Goal: Transaction & Acquisition: Purchase product/service

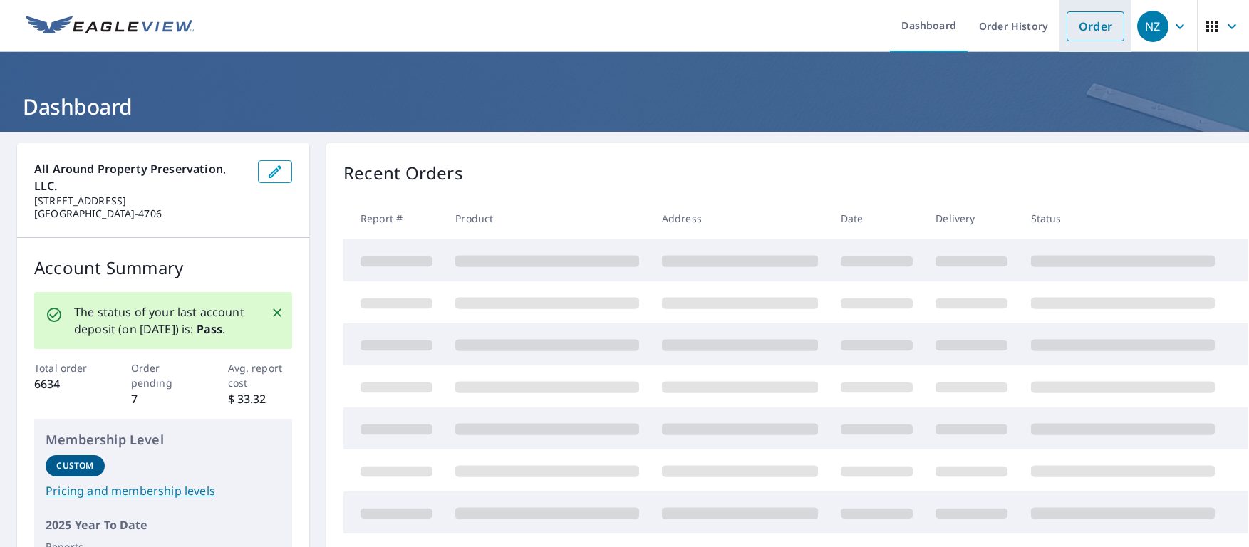
click at [1102, 36] on link "Order" at bounding box center [1096, 26] width 58 height 30
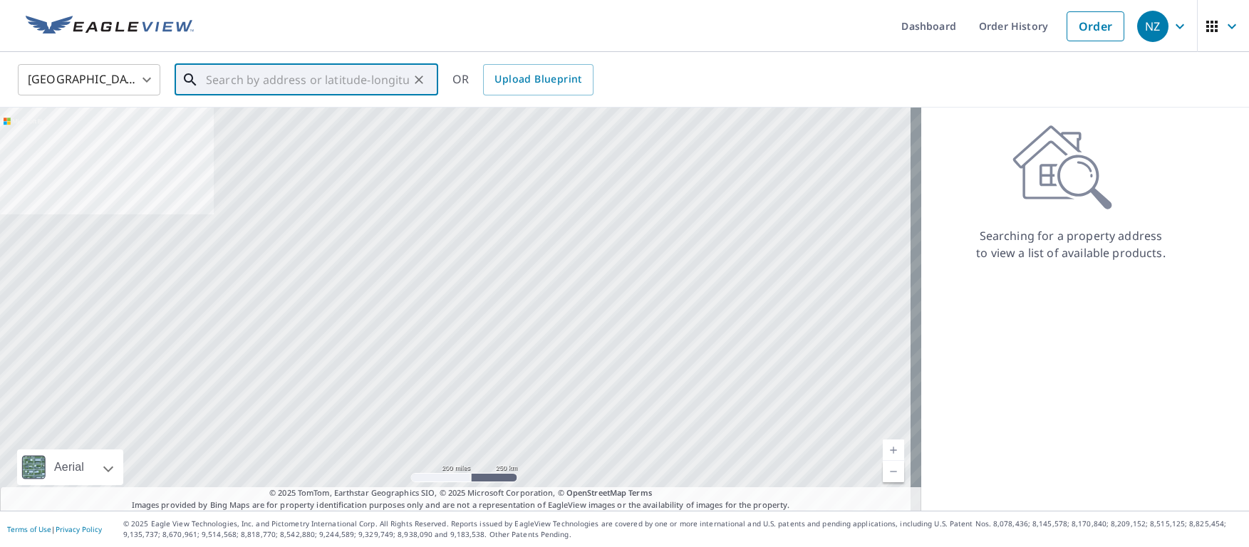
click at [278, 85] on input "text" at bounding box center [307, 80] width 203 height 40
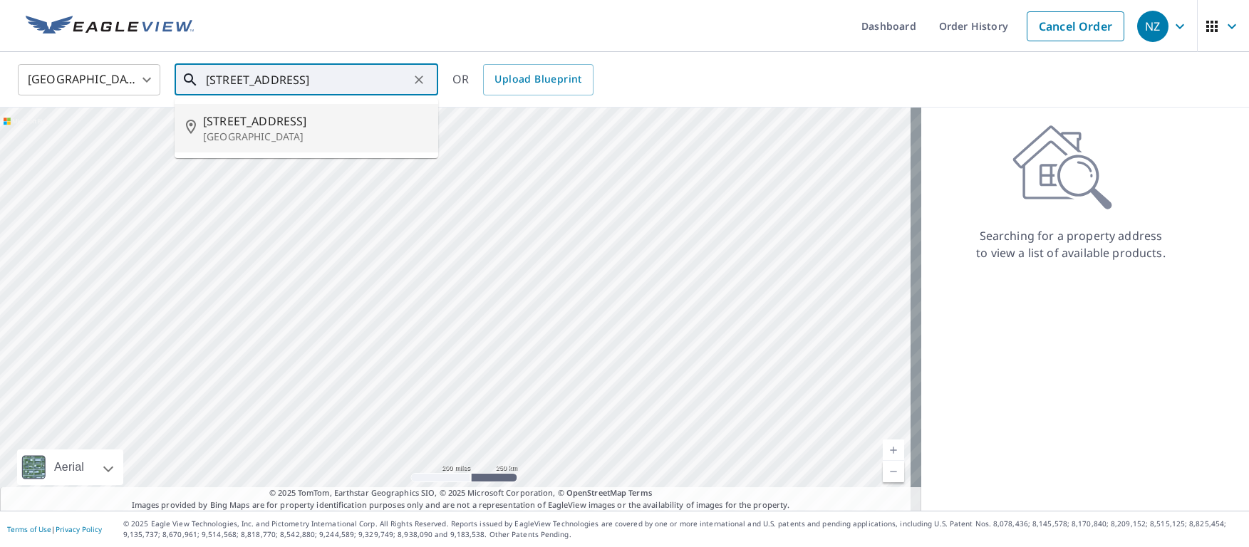
click at [252, 120] on span "[STREET_ADDRESS]" at bounding box center [315, 121] width 224 height 17
type input "[STREET_ADDRESS]"
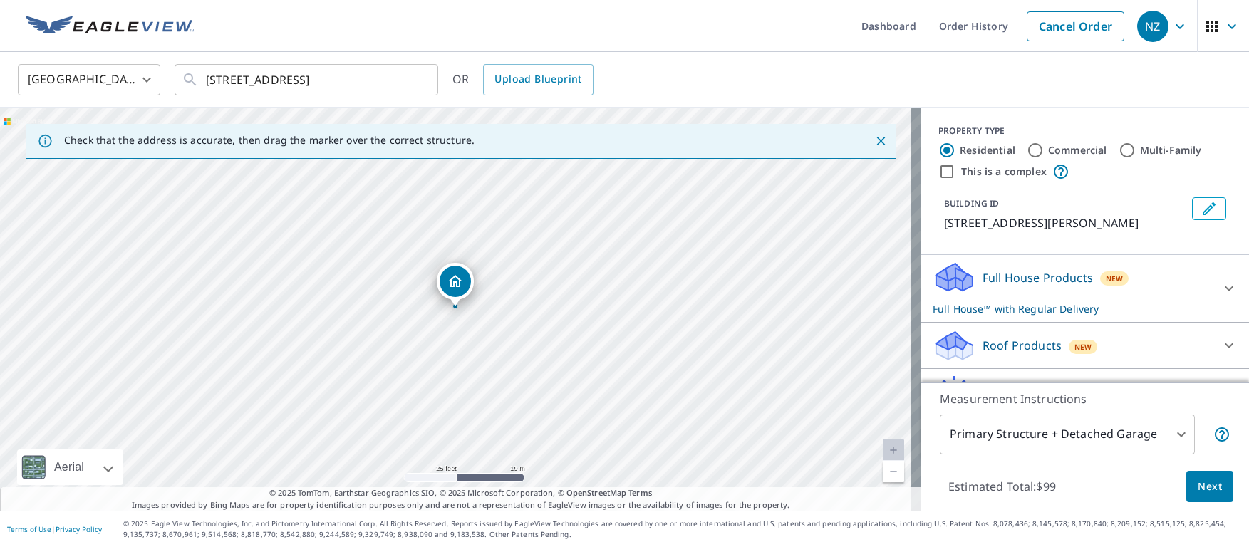
click at [1006, 341] on p "Roof Products" at bounding box center [1022, 345] width 79 height 17
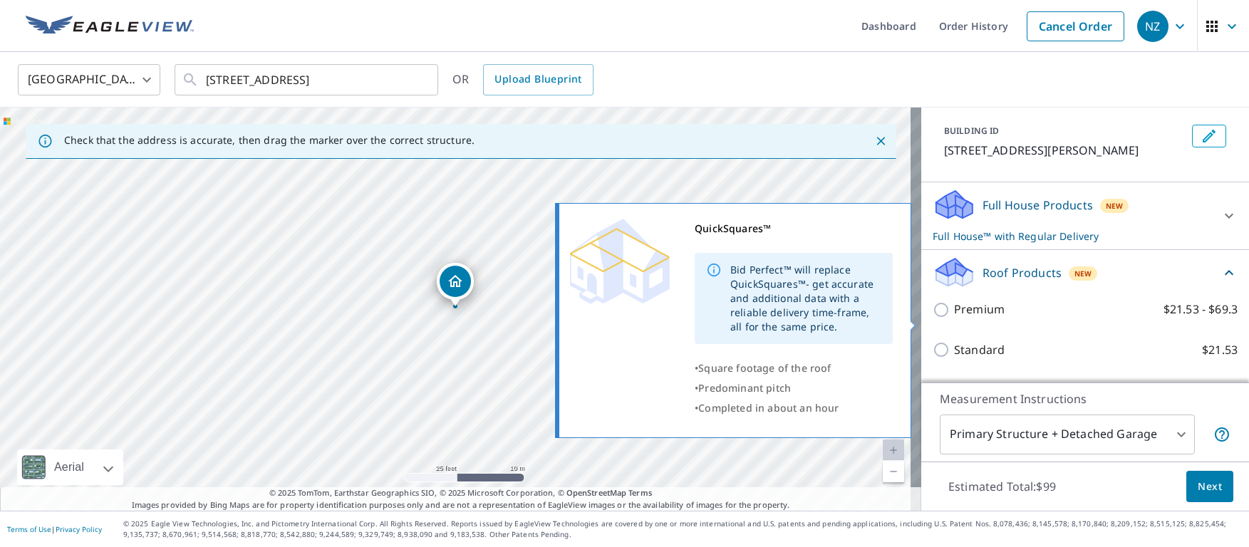
scroll to position [143, 0]
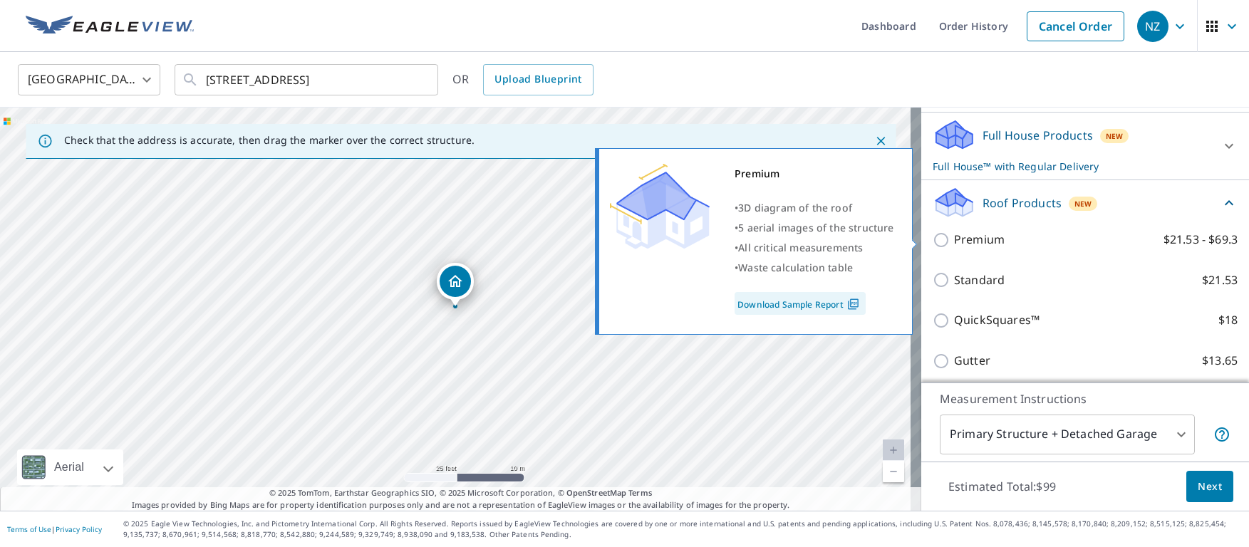
click at [933, 238] on input "Premium $21.53 - $69.3" at bounding box center [943, 240] width 21 height 17
checkbox input "true"
checkbox input "false"
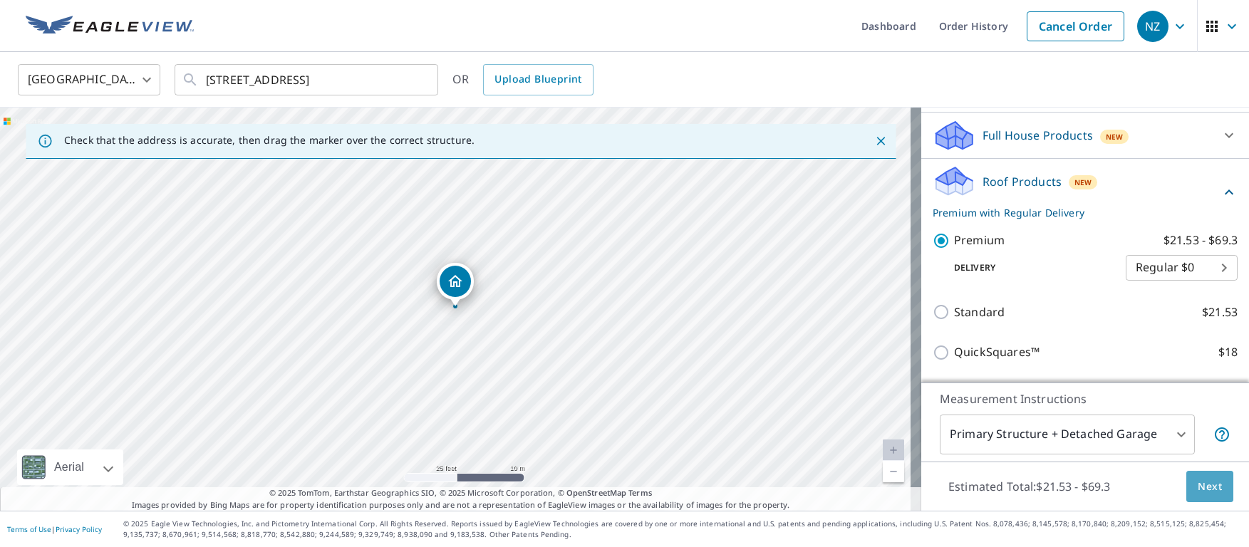
click at [1207, 484] on span "Next" at bounding box center [1210, 487] width 24 height 18
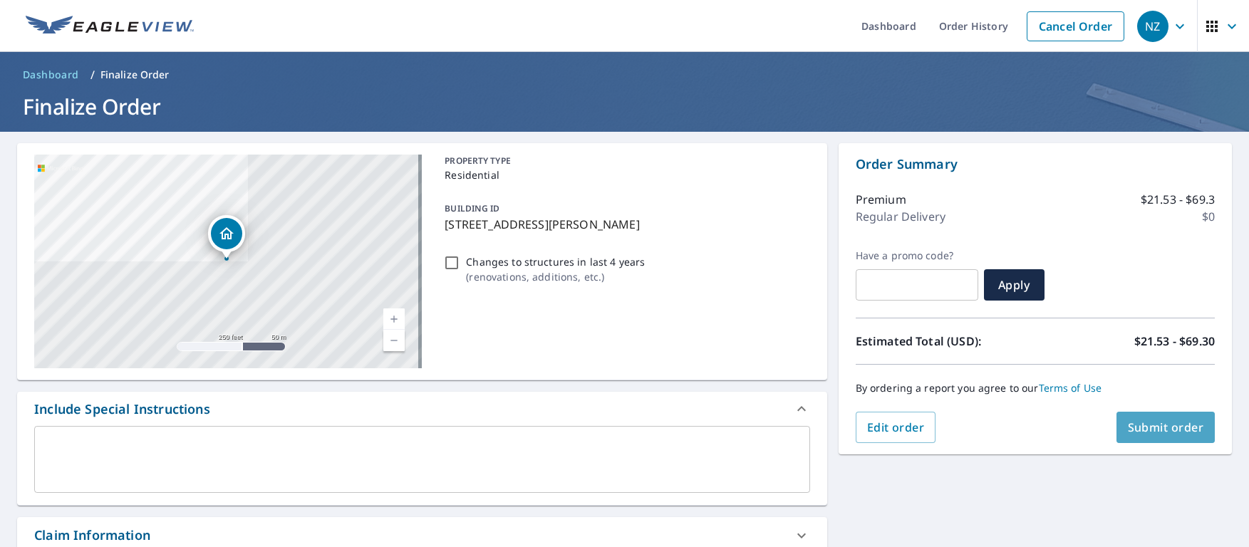
click at [1172, 430] on span "Submit order" at bounding box center [1166, 428] width 76 height 16
checkbox input "true"
